Goal: Information Seeking & Learning: Check status

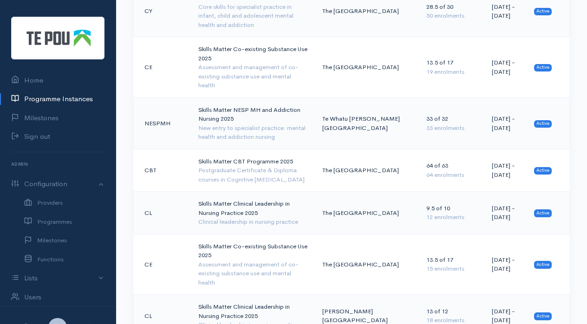
scroll to position [870, 0]
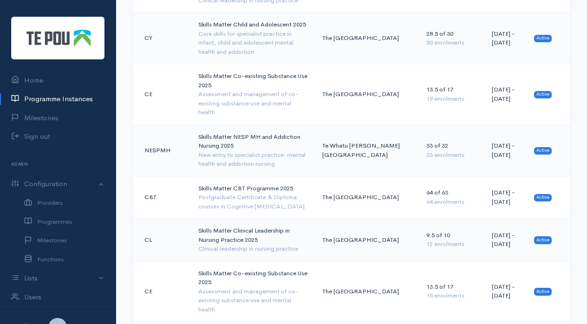
click at [244, 150] on div "New entry to specialist practice: mental health and addiction nursing" at bounding box center [252, 159] width 109 height 18
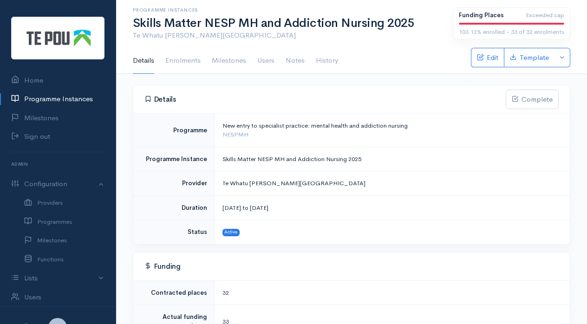
click at [231, 63] on link "Milestones" at bounding box center [229, 61] width 34 height 26
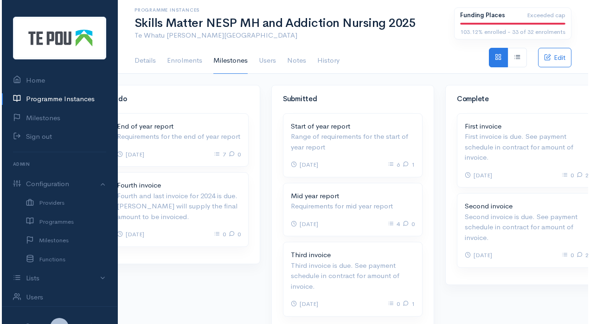
scroll to position [0, 385]
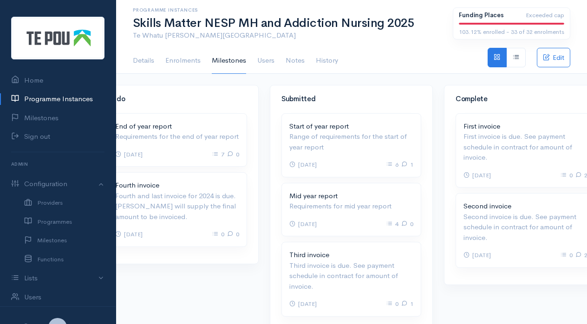
click at [371, 269] on p "Third invoice is due. See payment schedule in contract for amount of invoice." at bounding box center [351, 276] width 124 height 32
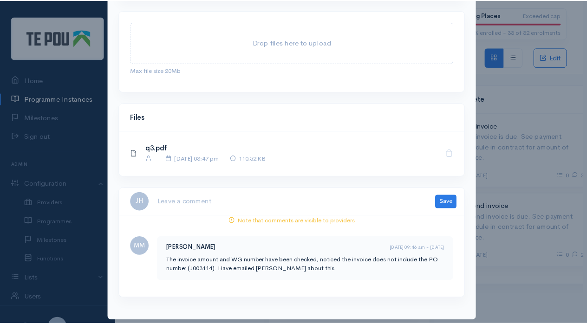
scroll to position [137, 0]
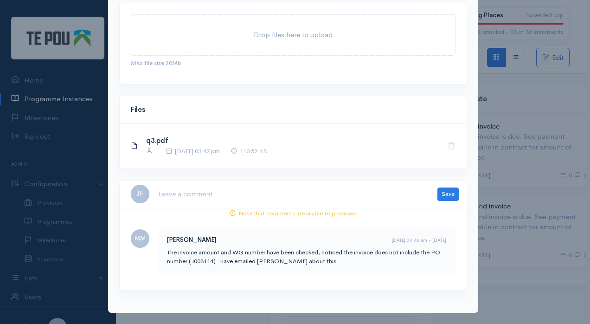
click at [521, 264] on div "Milestone Due on [DATE] - [DATE] Third invoice Third invoice is due. See paymen…" at bounding box center [295, 162] width 590 height 324
